Goal: Task Accomplishment & Management: Manage account settings

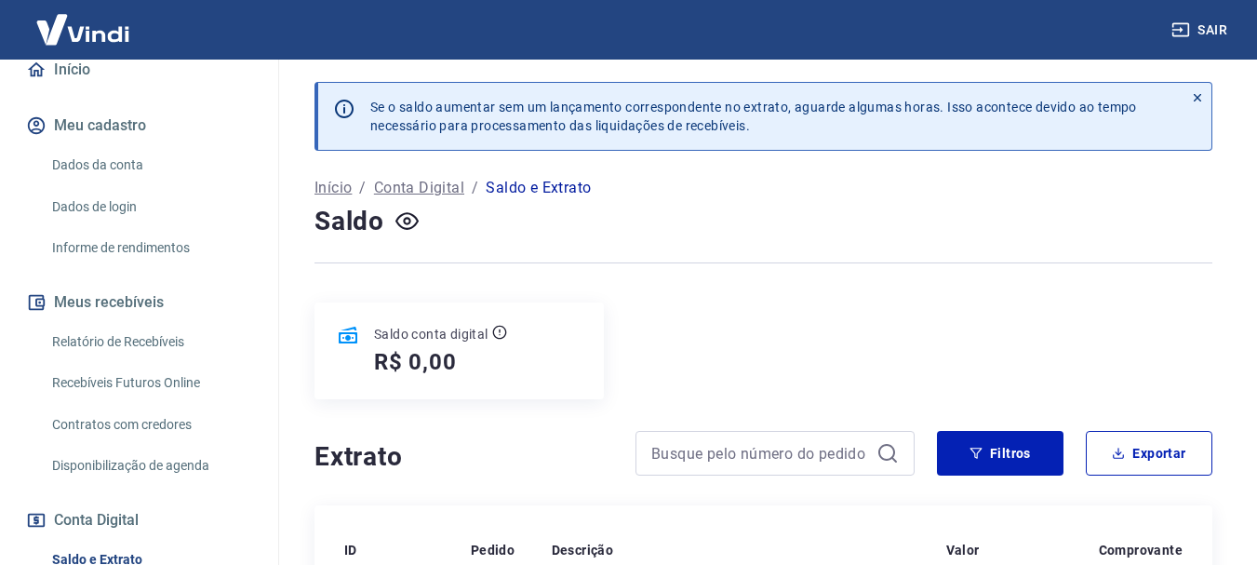
scroll to position [186, 0]
click at [114, 359] on link "Relatório de Recebíveis" at bounding box center [150, 340] width 211 height 38
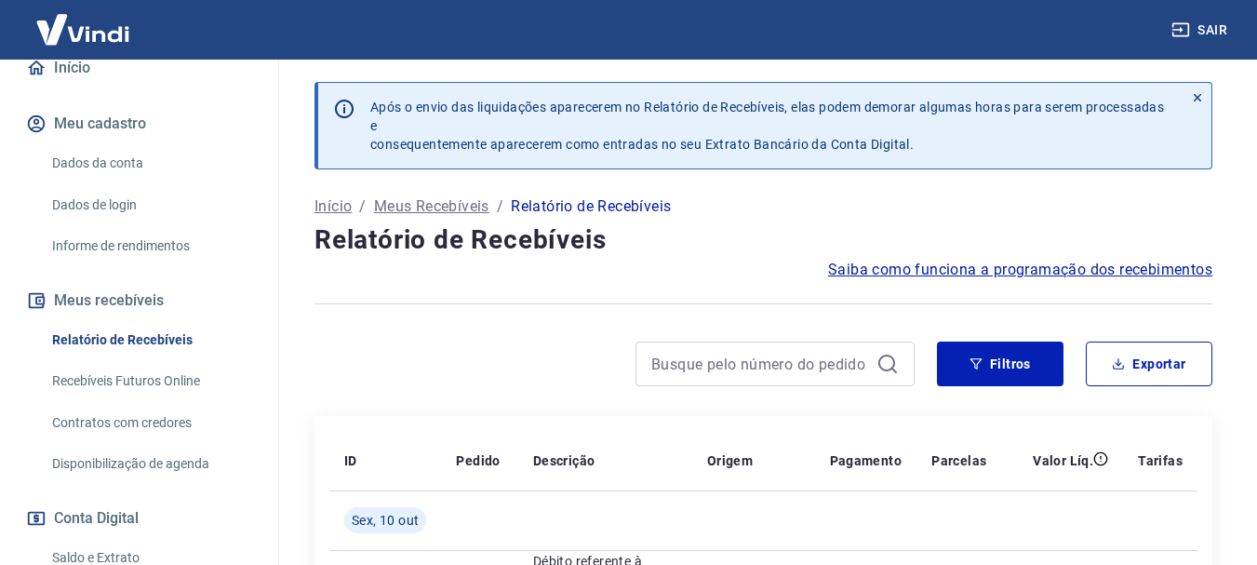
scroll to position [279, 0]
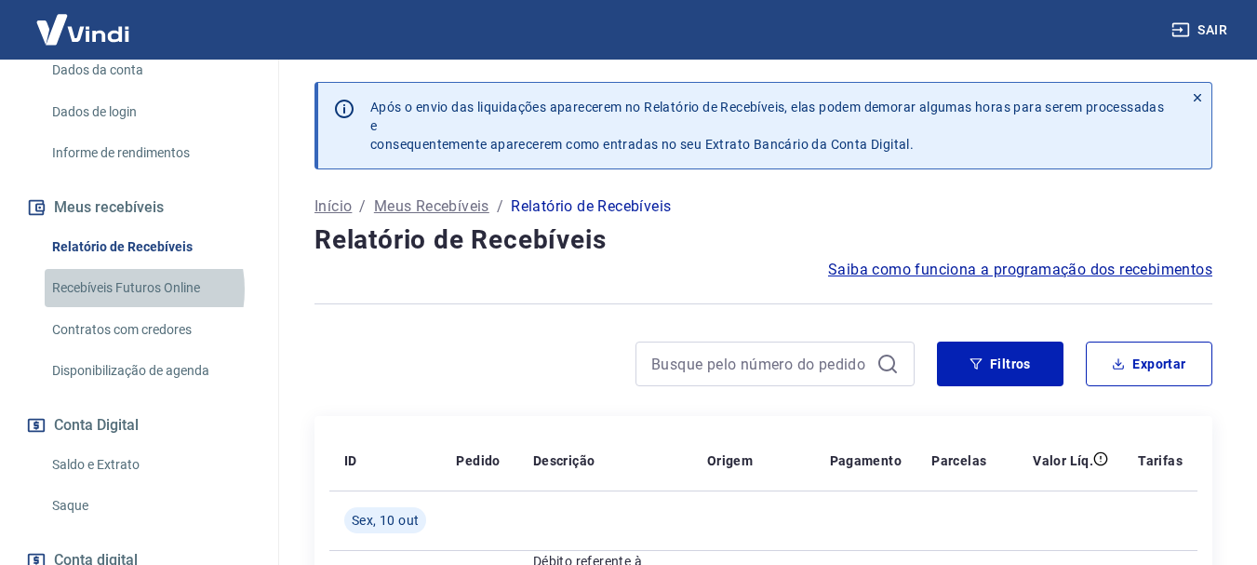
click at [118, 307] on link "Recebíveis Futuros Online" at bounding box center [150, 288] width 211 height 38
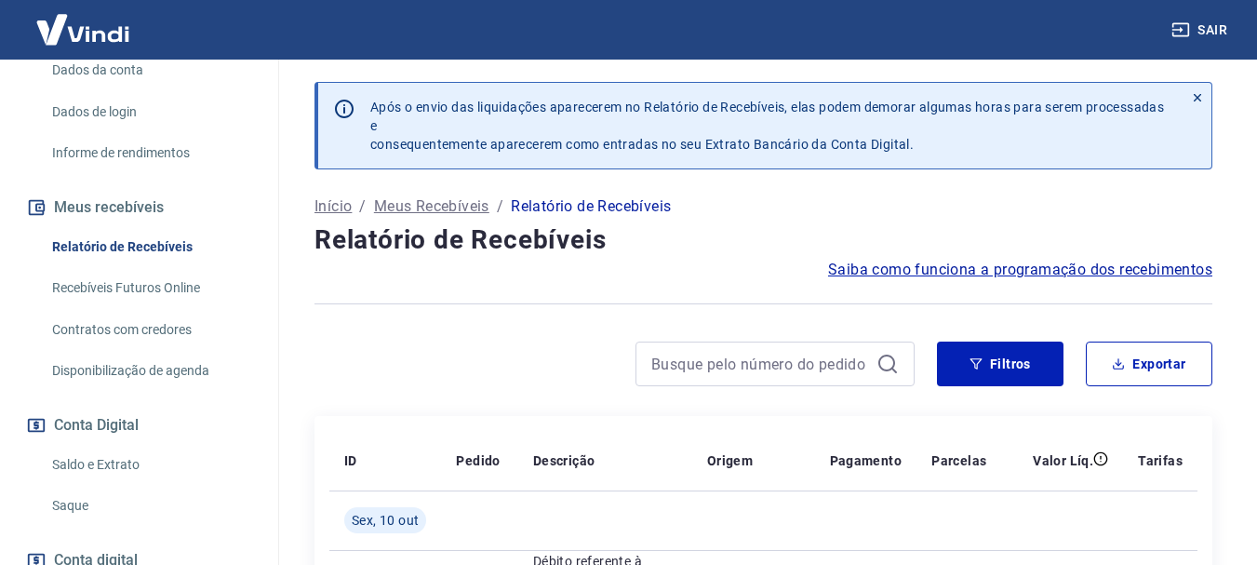
click at [77, 475] on link "Saldo e Extrato" at bounding box center [150, 465] width 211 height 38
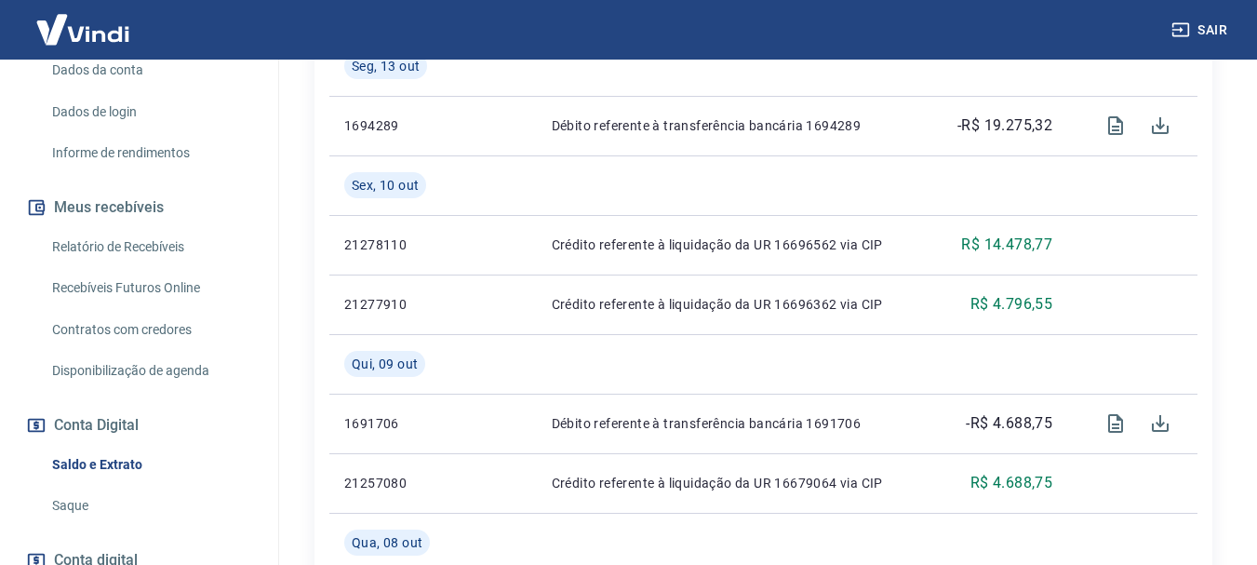
scroll to position [558, 0]
